Goal: Transaction & Acquisition: Register for event/course

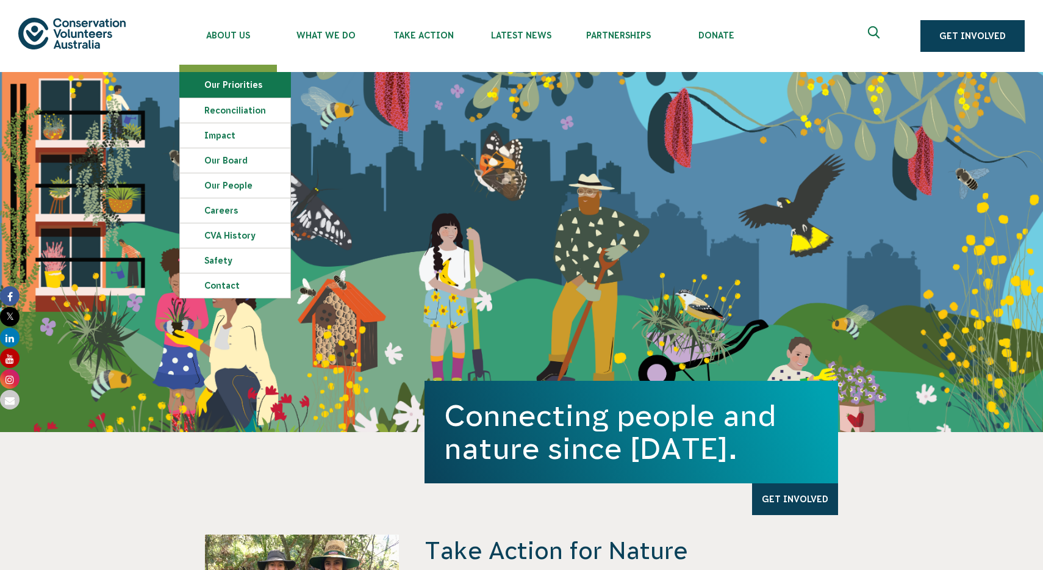
click at [240, 84] on link "Our Priorities" at bounding box center [235, 85] width 110 height 24
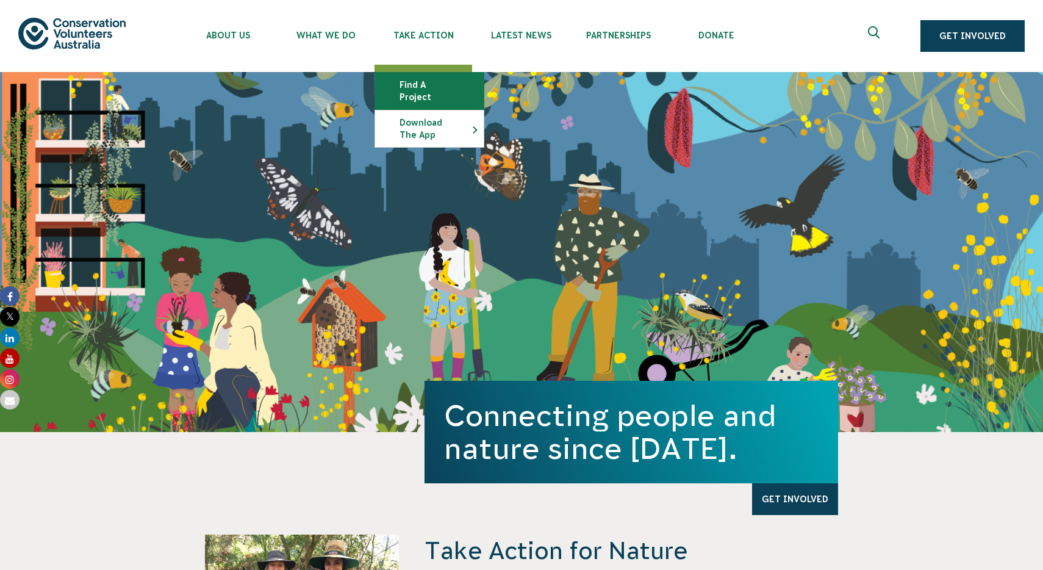
click at [412, 82] on link "Find a project" at bounding box center [429, 91] width 109 height 37
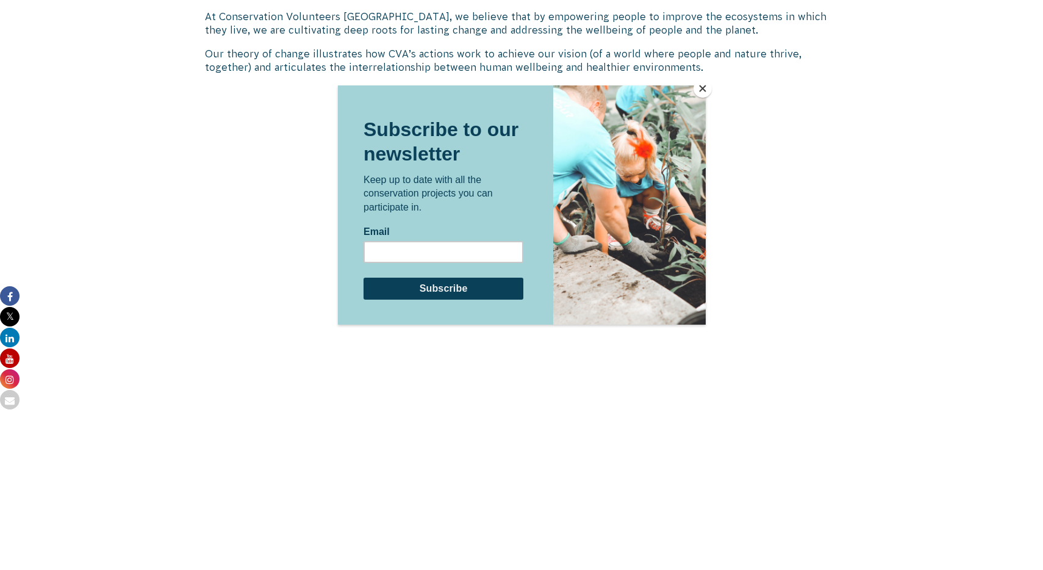
scroll to position [1033, 0]
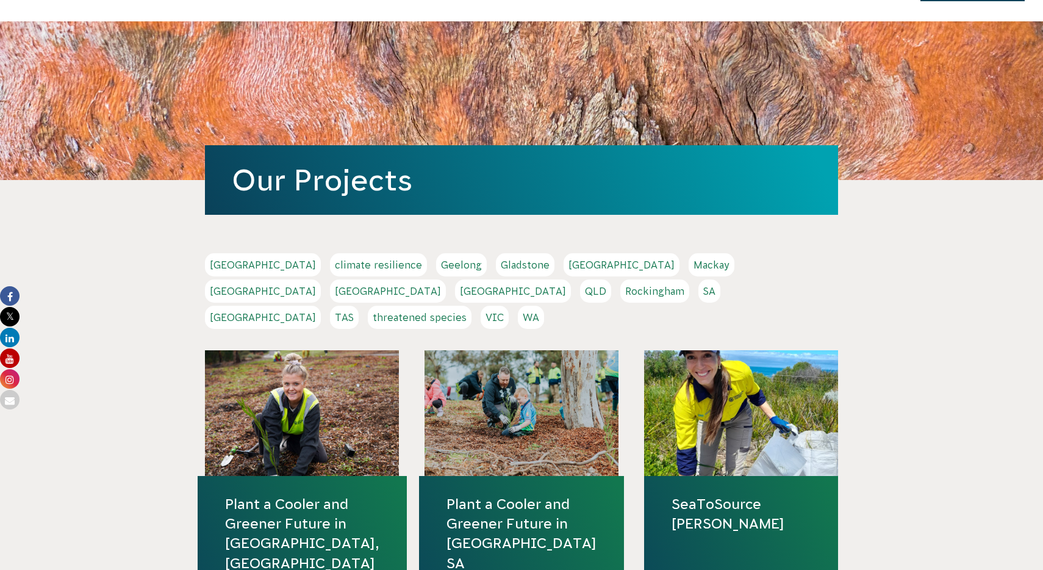
scroll to position [51, 0]
click at [321, 279] on link "Melbourne" at bounding box center [263, 290] width 116 height 23
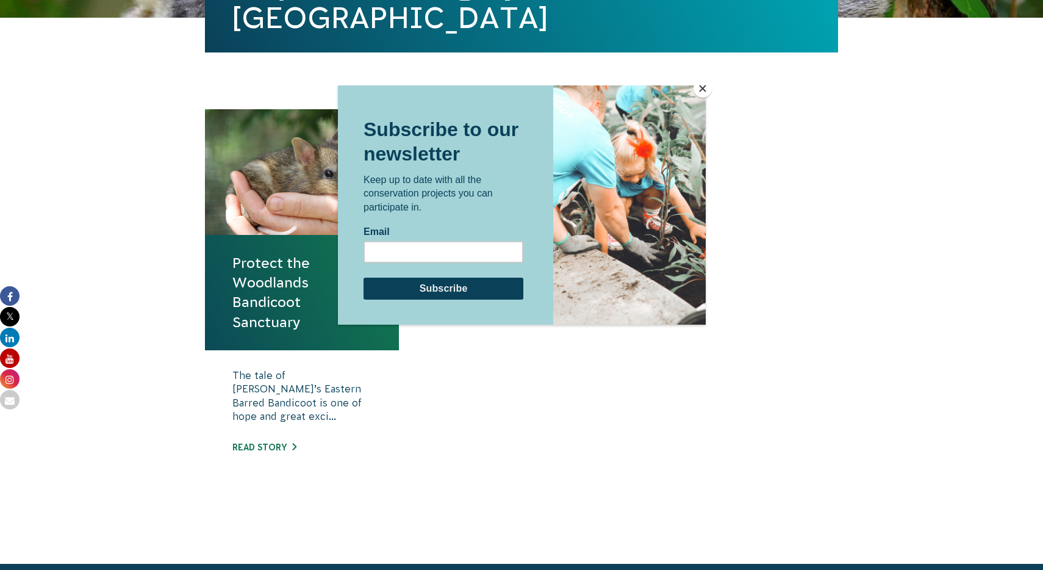
scroll to position [359, 0]
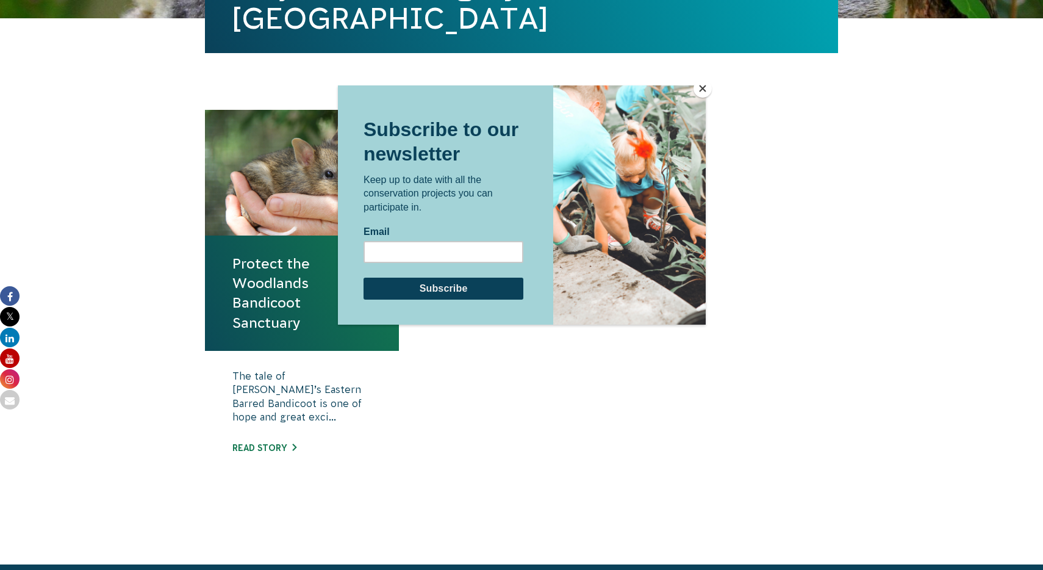
click at [702, 90] on button "Close" at bounding box center [703, 88] width 18 height 18
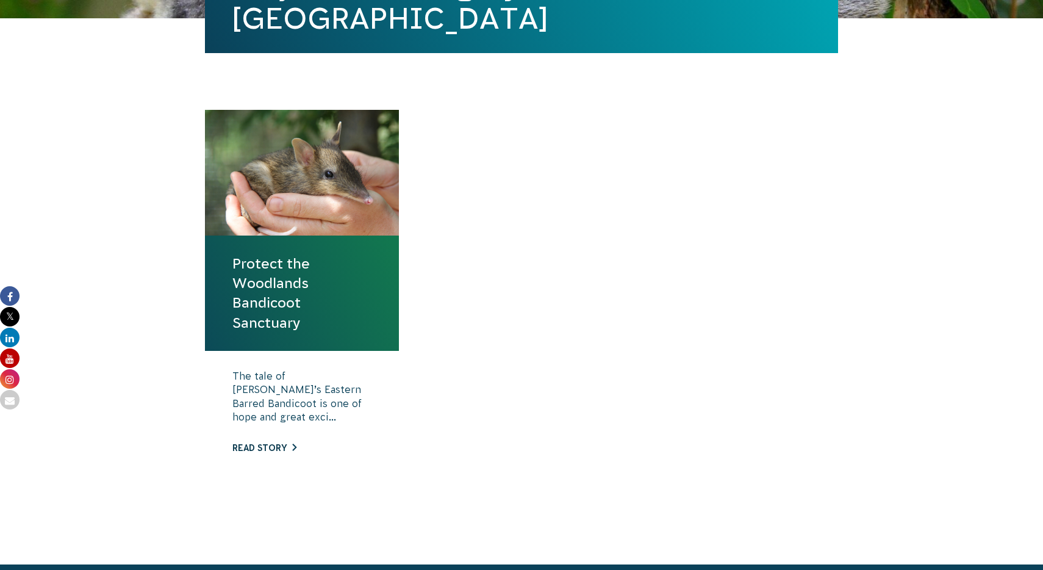
click at [267, 451] on link "Read story" at bounding box center [264, 448] width 64 height 10
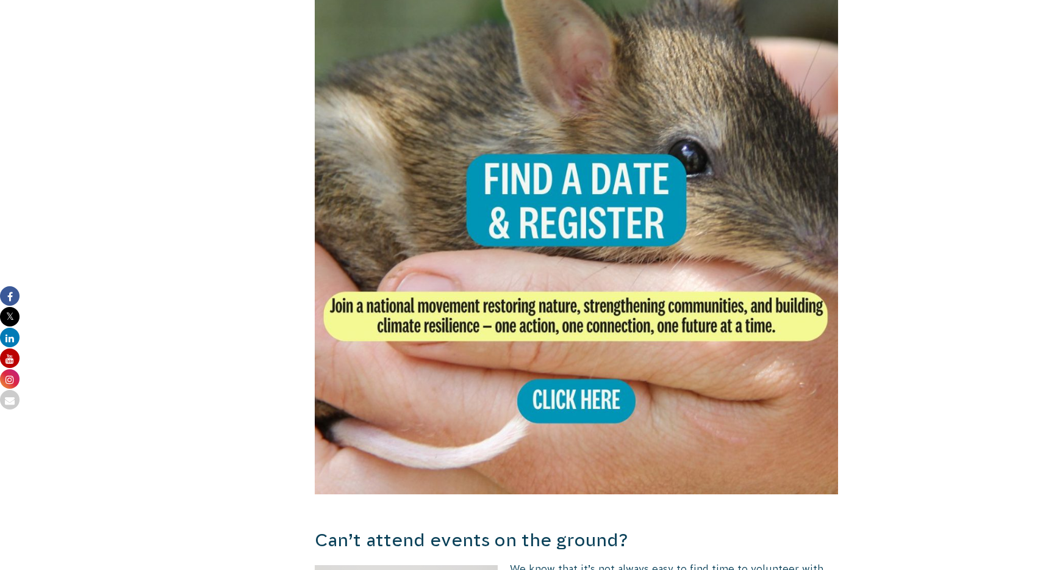
scroll to position [2295, 0]
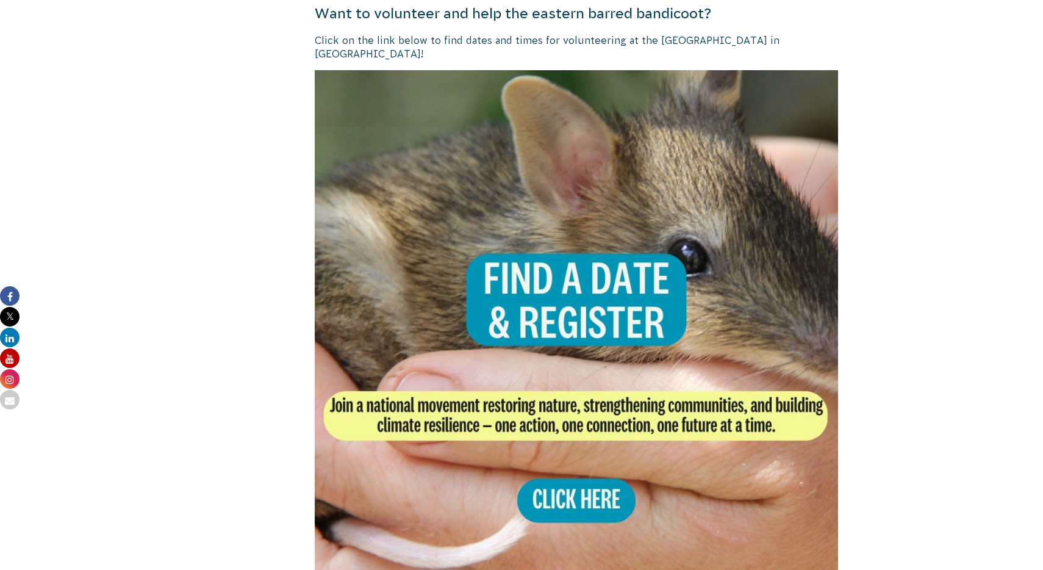
click at [549, 271] on img at bounding box center [576, 331] width 523 height 523
